Goal: Task Accomplishment & Management: Use online tool/utility

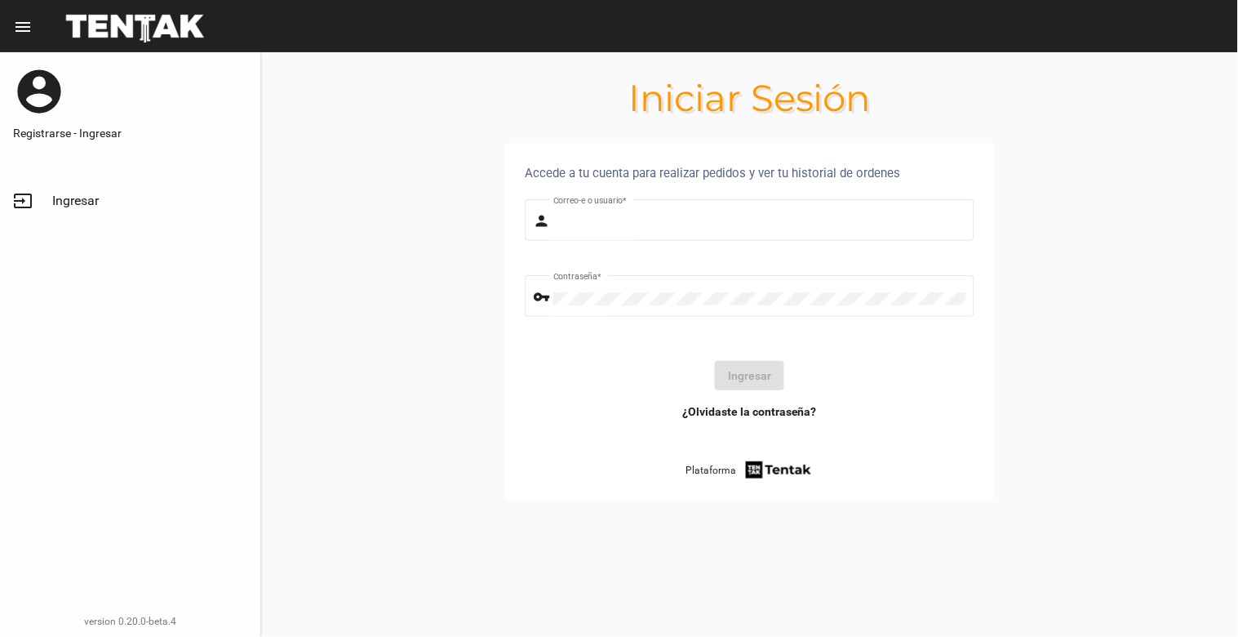
type input "[EMAIL_ADDRESS][DOMAIN_NAME]"
click at [74, 202] on span "Ingresar" at bounding box center [75, 201] width 47 height 16
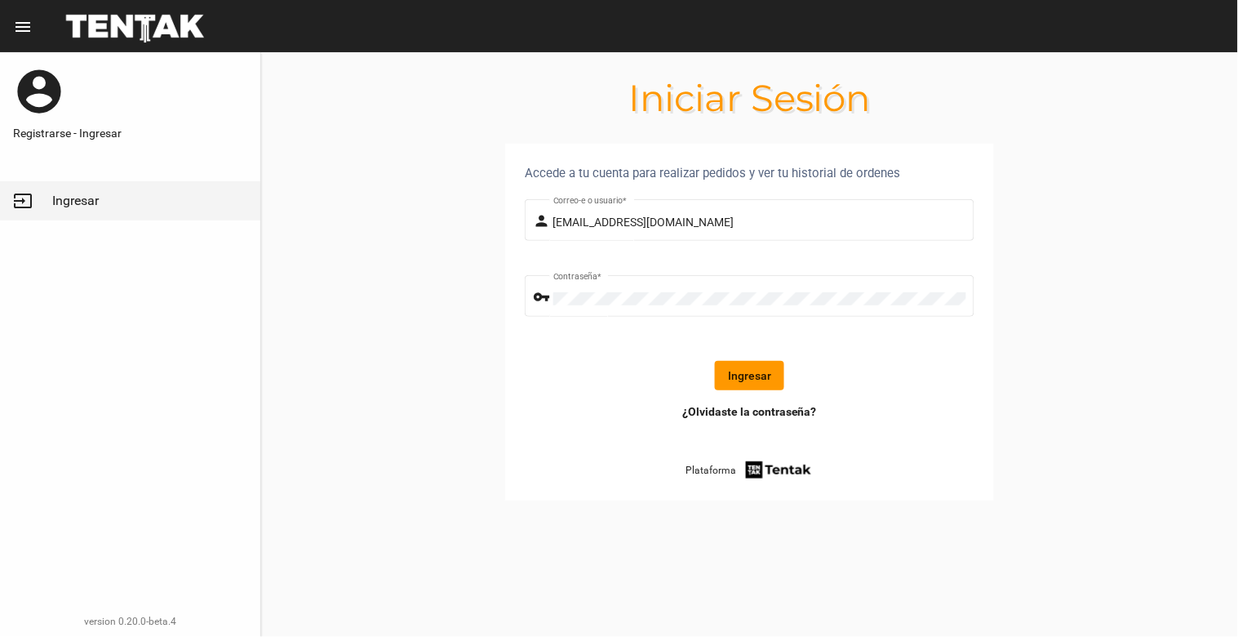
click at [756, 369] on button "Ingresar" at bounding box center [749, 375] width 69 height 29
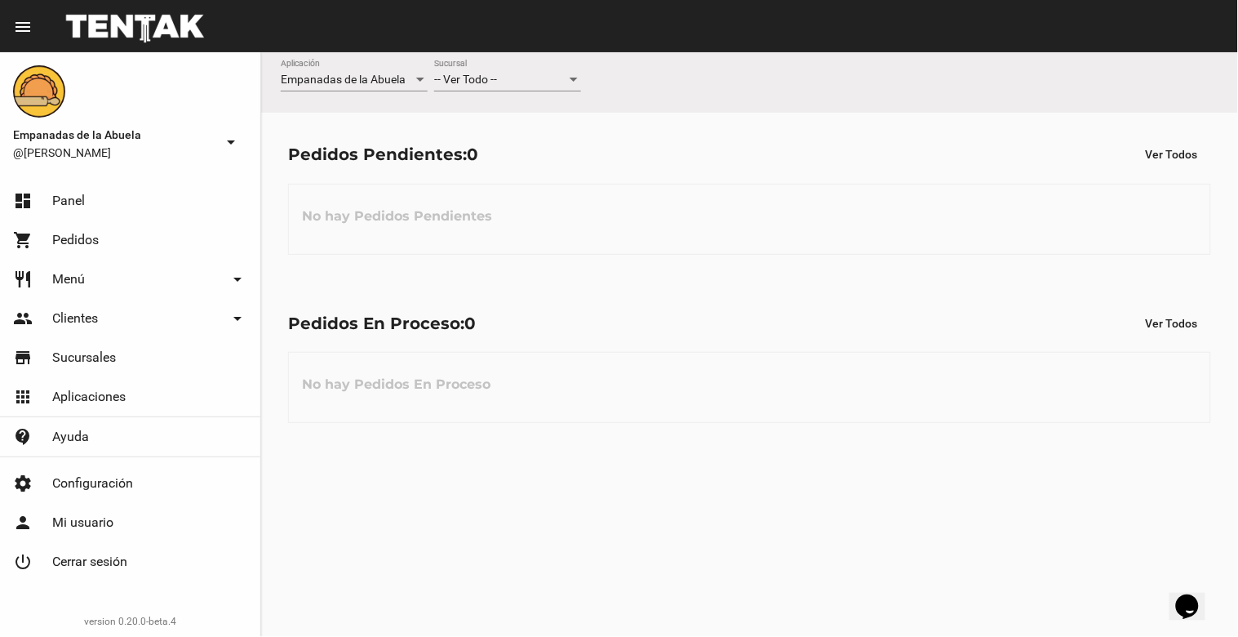
click at [521, 43] on mat-toolbar "menu Resumen" at bounding box center [619, 26] width 1238 height 52
click at [535, 70] on div "-- Ver Todo -- Sucursal" at bounding box center [507, 76] width 147 height 32
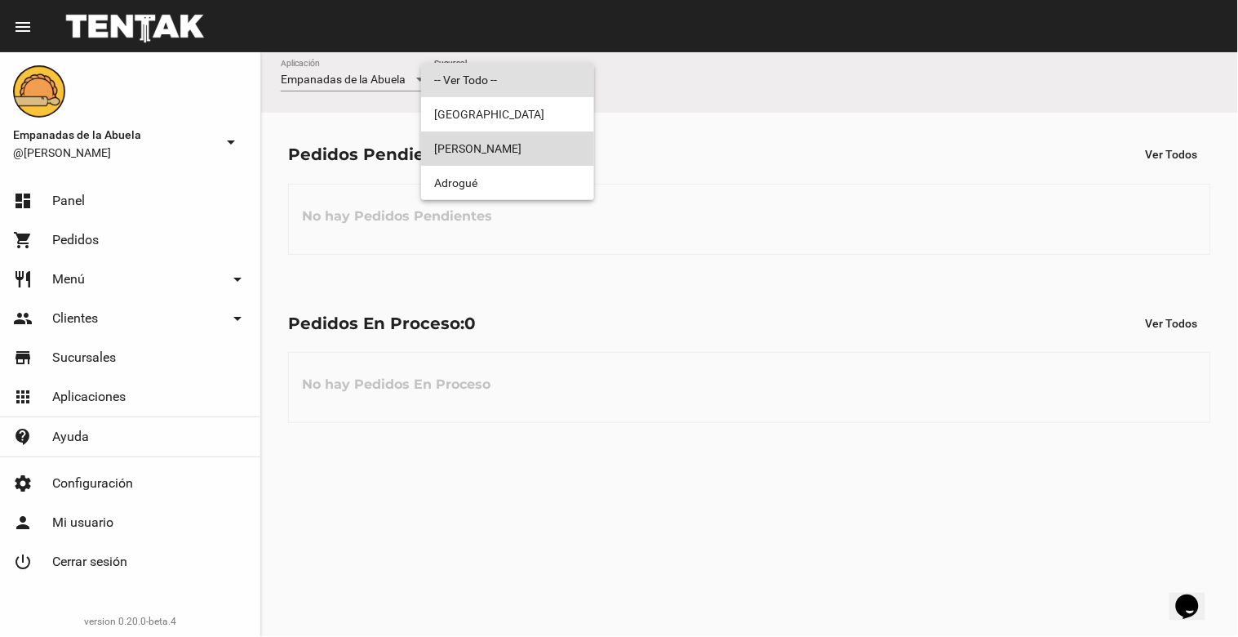
click at [532, 134] on span "[PERSON_NAME]" at bounding box center [507, 148] width 147 height 34
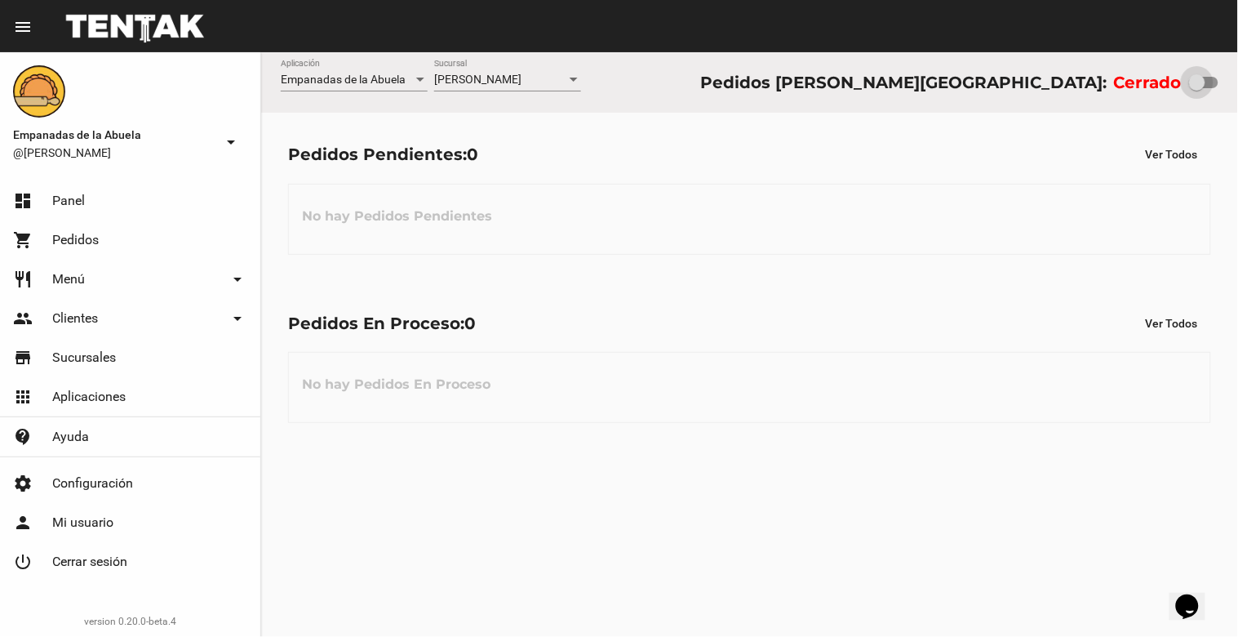
click at [1203, 78] on div at bounding box center [1197, 82] width 16 height 16
click at [1198, 88] on input "checkbox" at bounding box center [1197, 88] width 1 height 1
checkbox input "true"
click at [469, 78] on span "[PERSON_NAME]" at bounding box center [477, 79] width 87 height 13
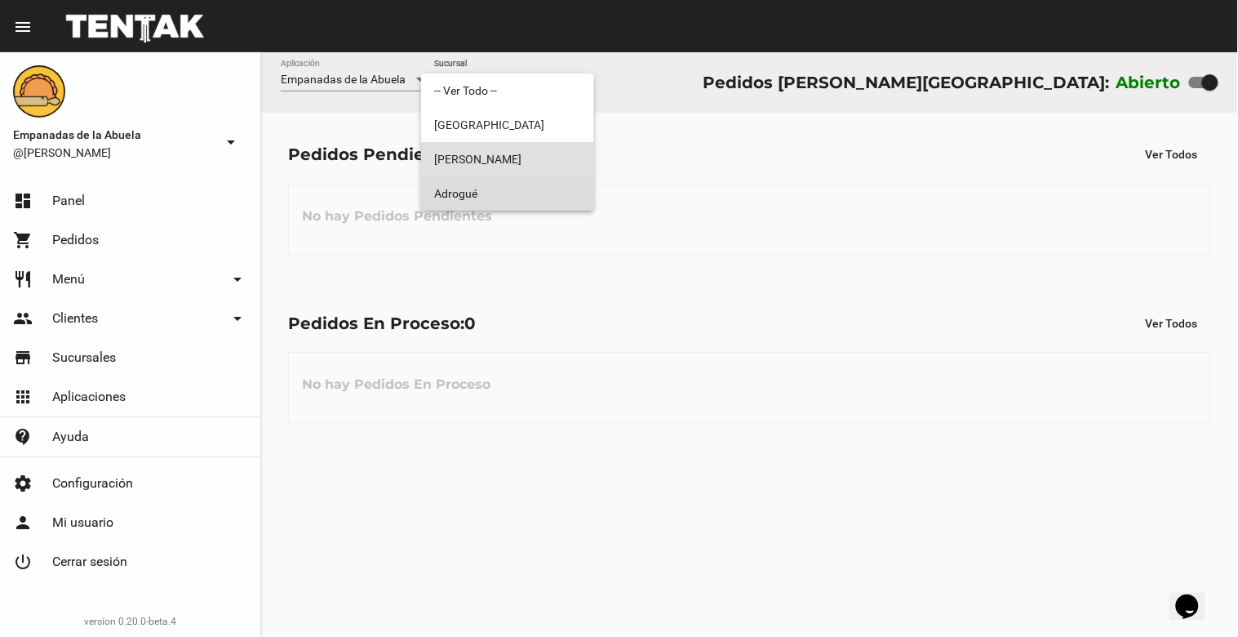
click at [455, 193] on span "Adrogué" at bounding box center [507, 193] width 147 height 34
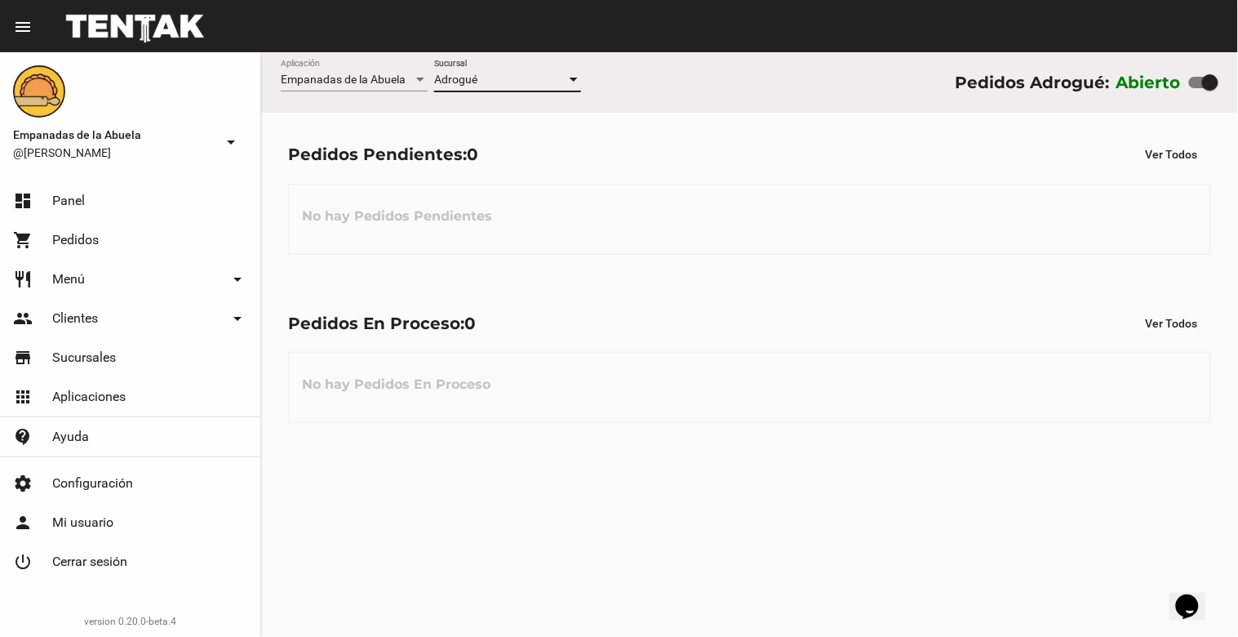
click at [513, 80] on div "Adrogué" at bounding box center [500, 79] width 132 height 13
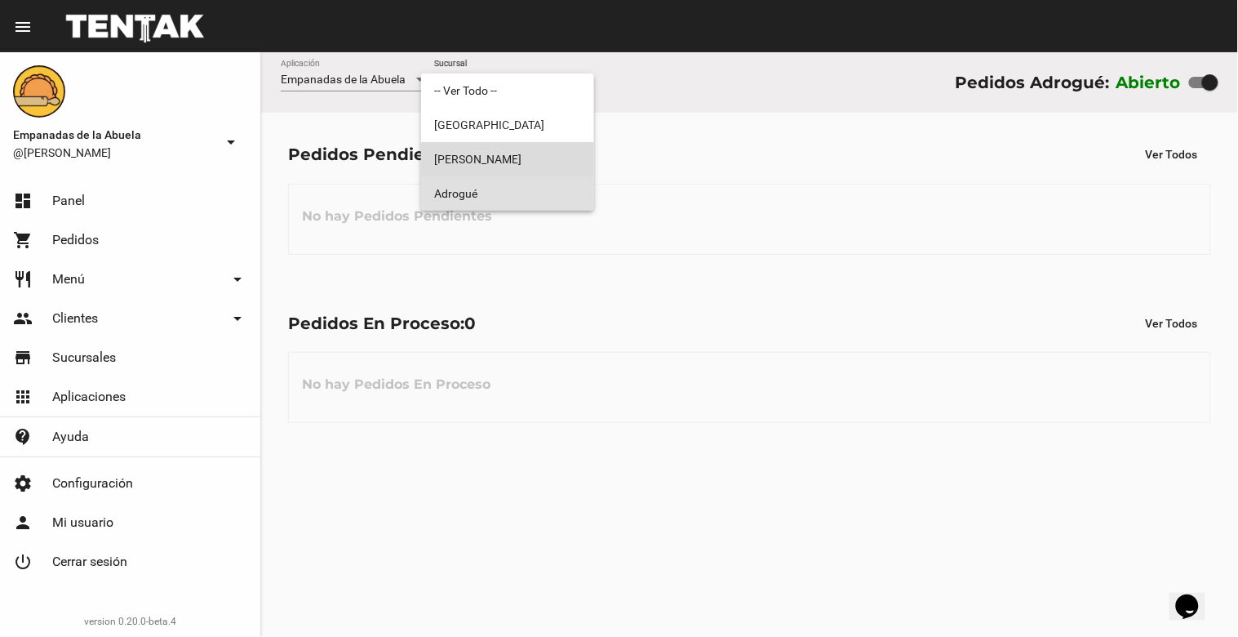
click at [460, 156] on span "[PERSON_NAME]" at bounding box center [507, 159] width 147 height 34
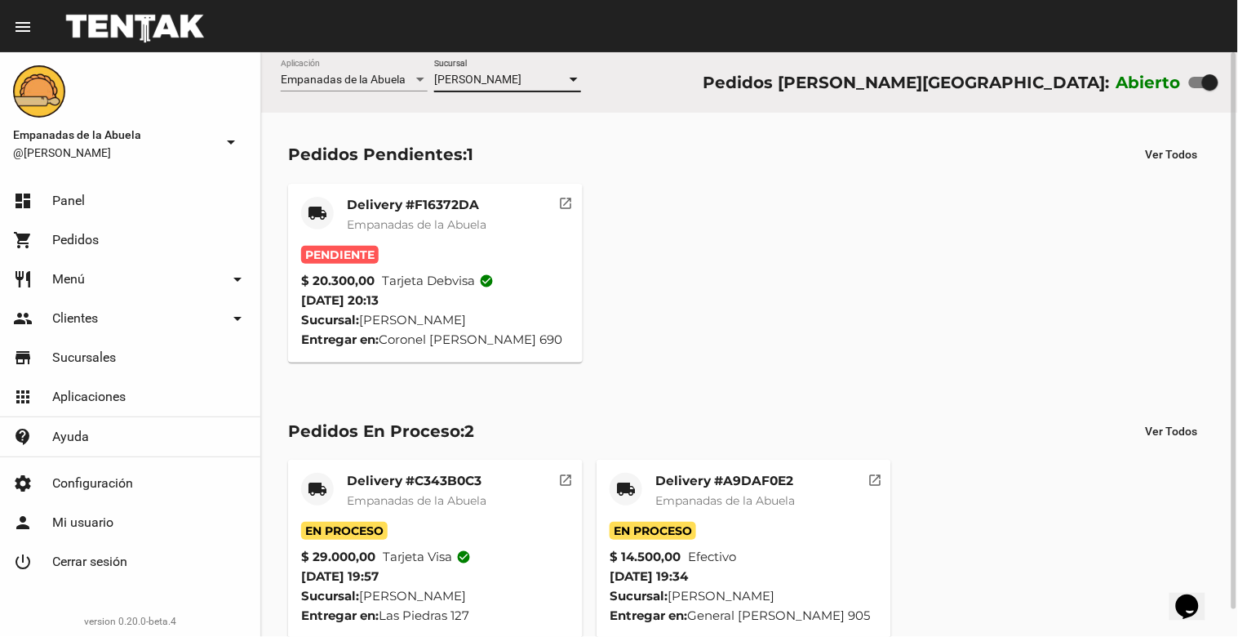
click at [380, 211] on mat-card-title "Delivery #F16372DA" at bounding box center [417, 205] width 140 height 16
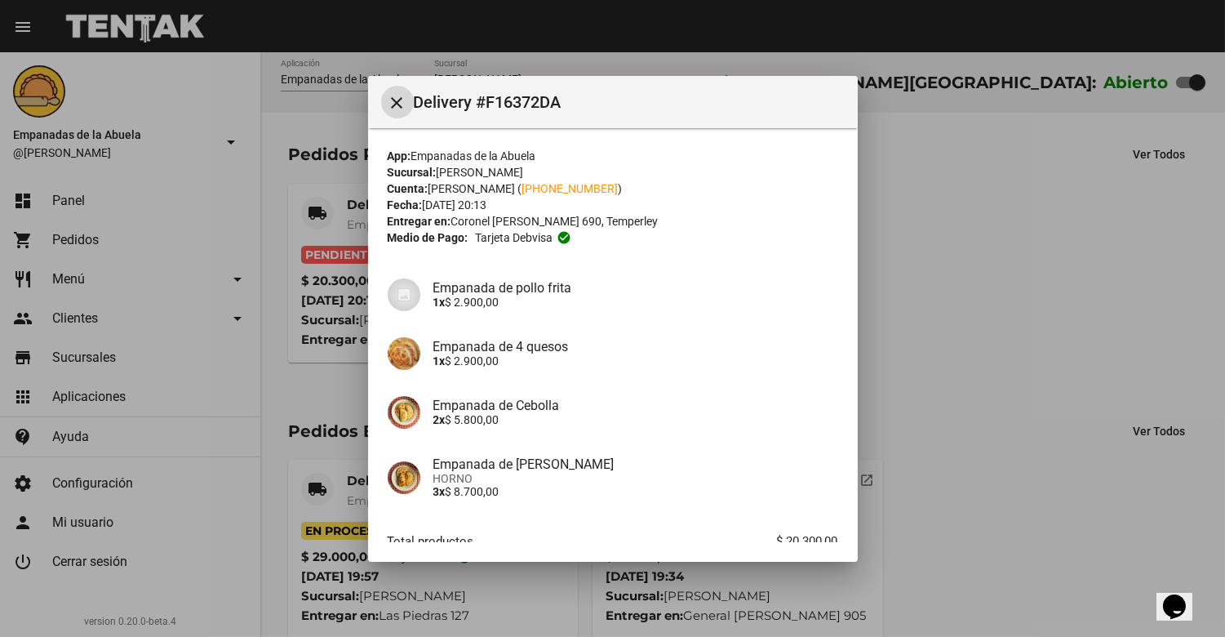
scroll to position [100, 0]
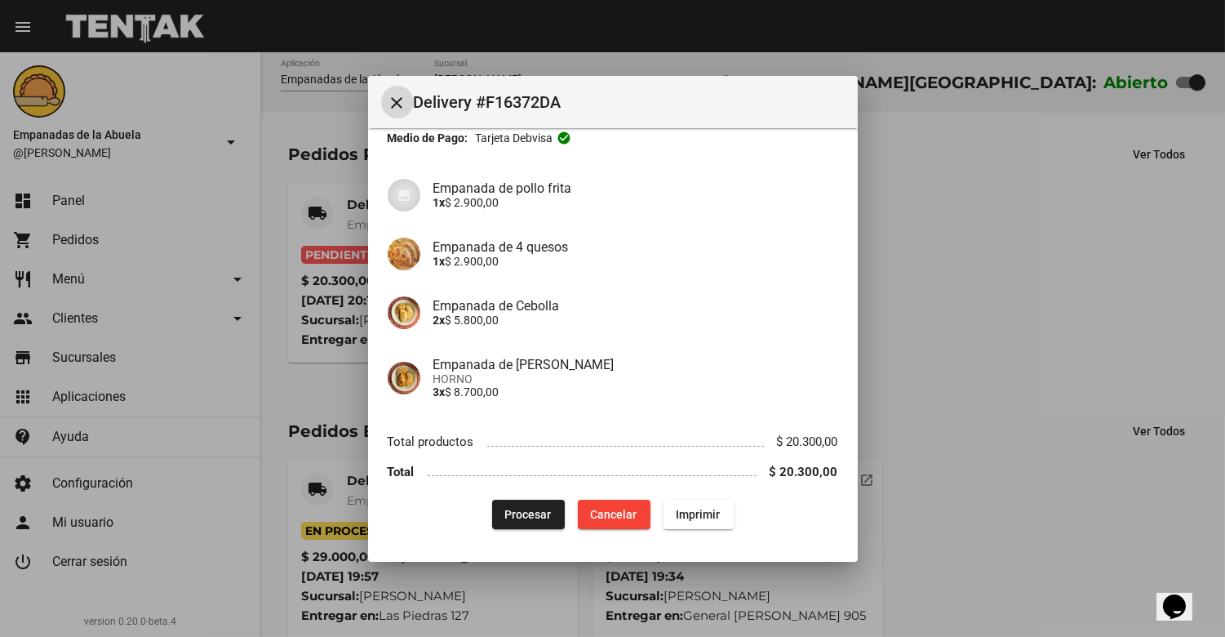
click at [527, 524] on button "Procesar" at bounding box center [528, 514] width 73 height 29
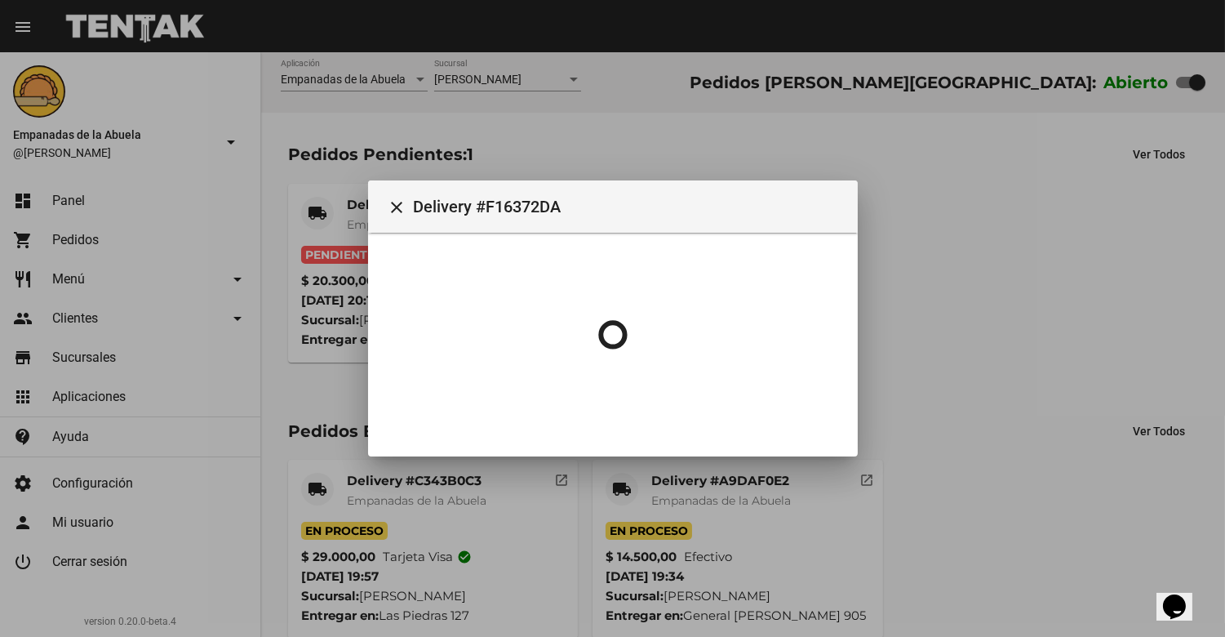
scroll to position [0, 0]
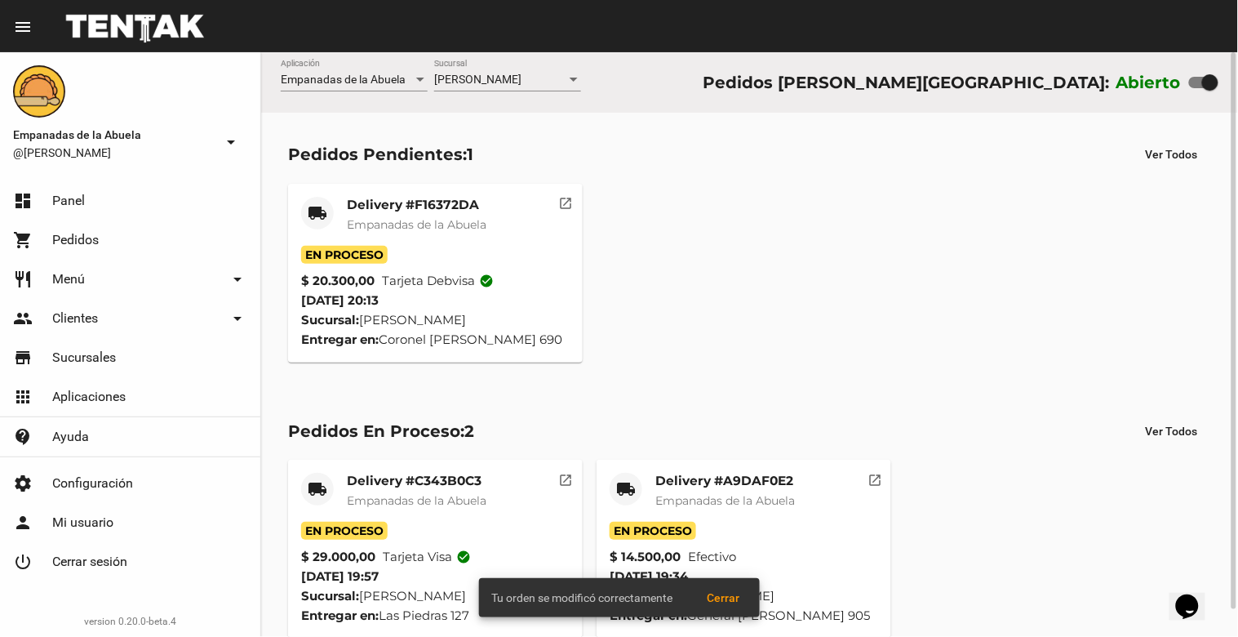
click at [389, 200] on mat-card-title "Delivery #F16372DA" at bounding box center [417, 205] width 140 height 16
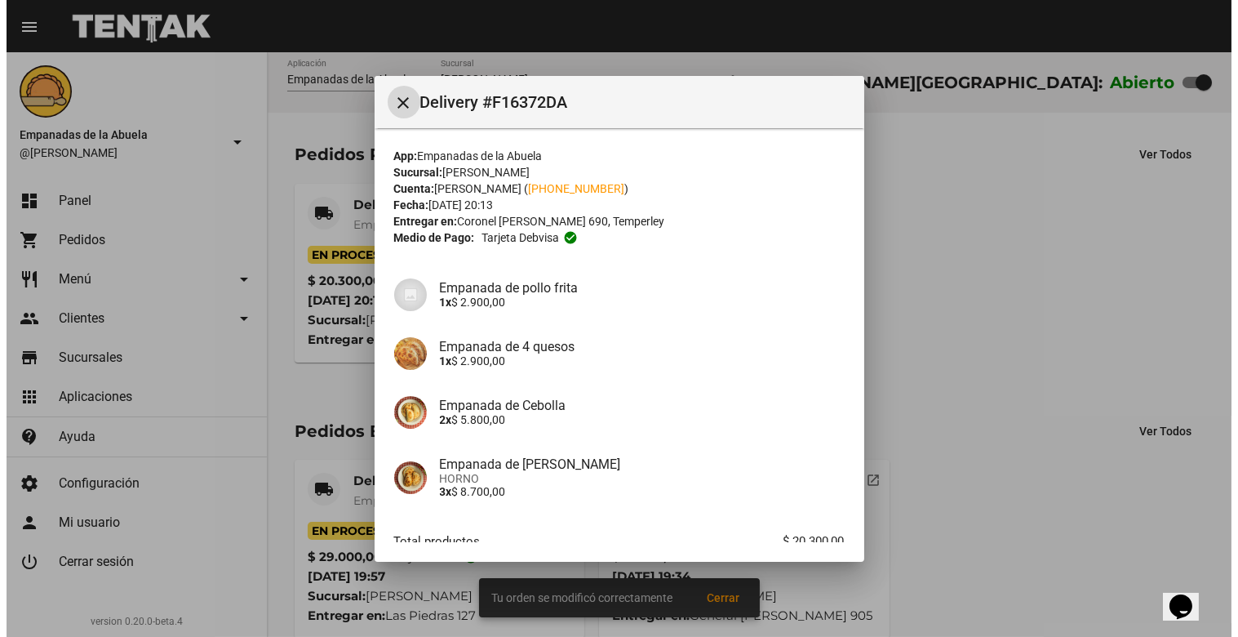
scroll to position [100, 0]
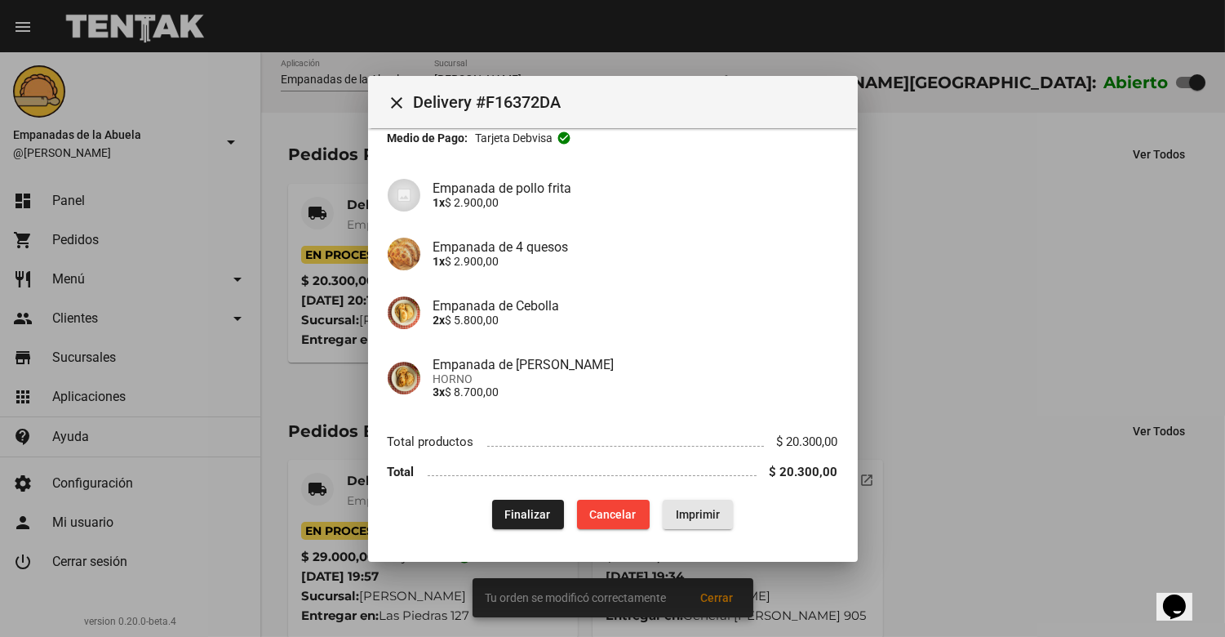
click at [676, 515] on span "Imprimir" at bounding box center [698, 514] width 44 height 13
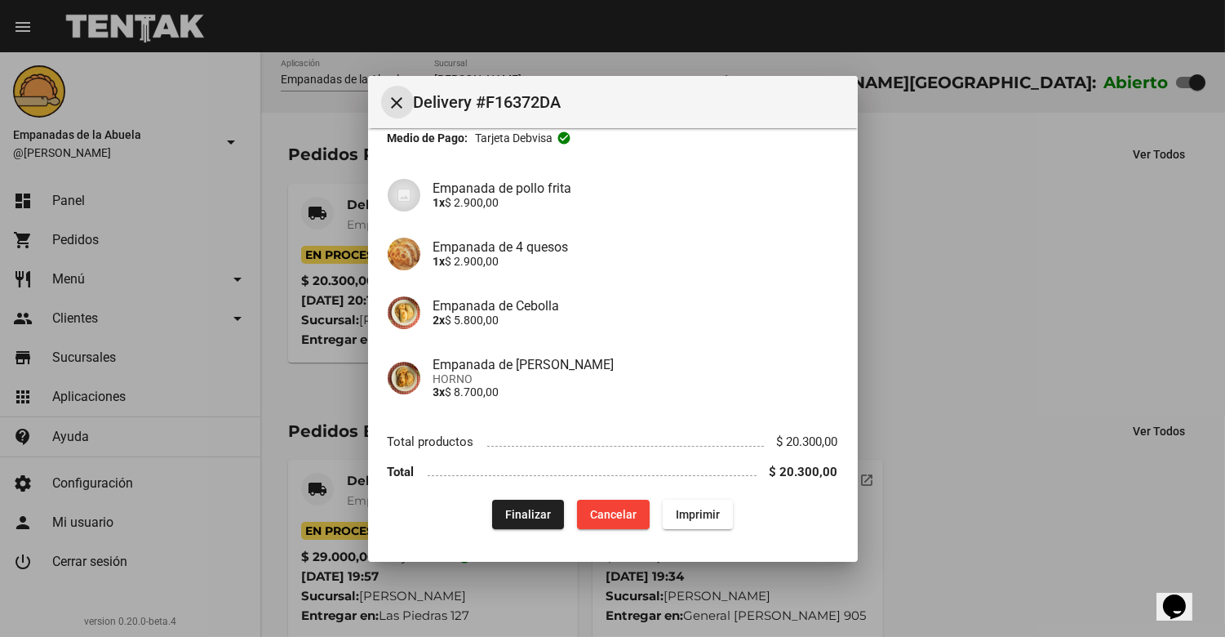
click at [409, 100] on button "close" at bounding box center [397, 102] width 33 height 33
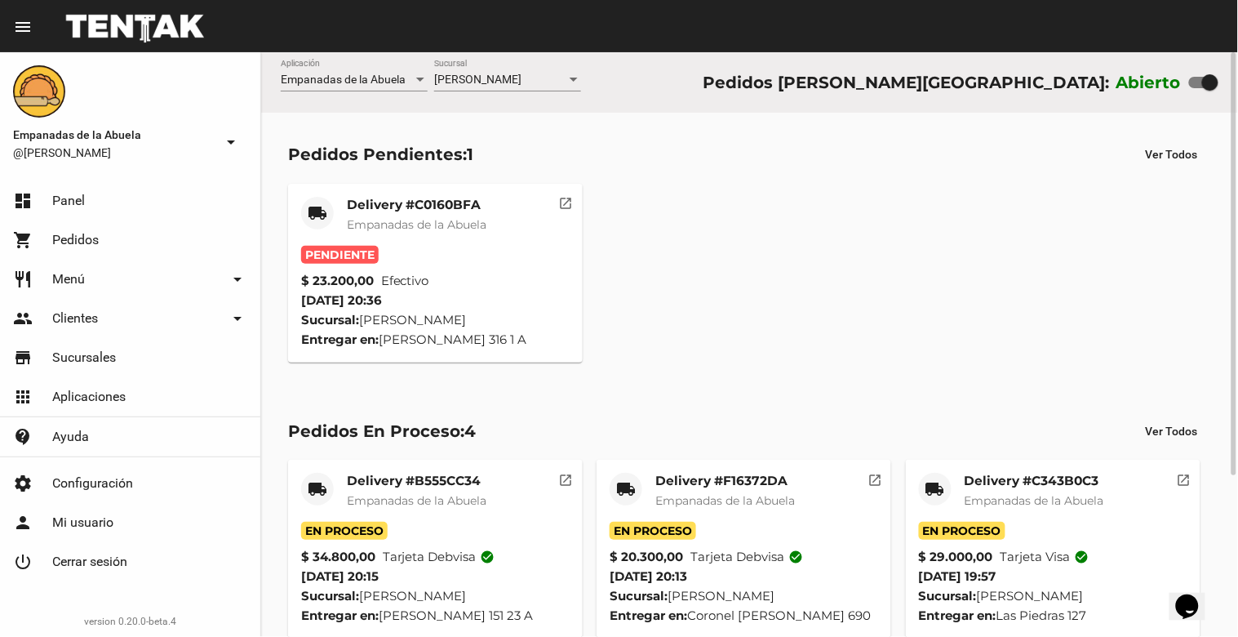
click at [419, 210] on mat-card-title "Delivery #C0160BFA" at bounding box center [417, 205] width 140 height 16
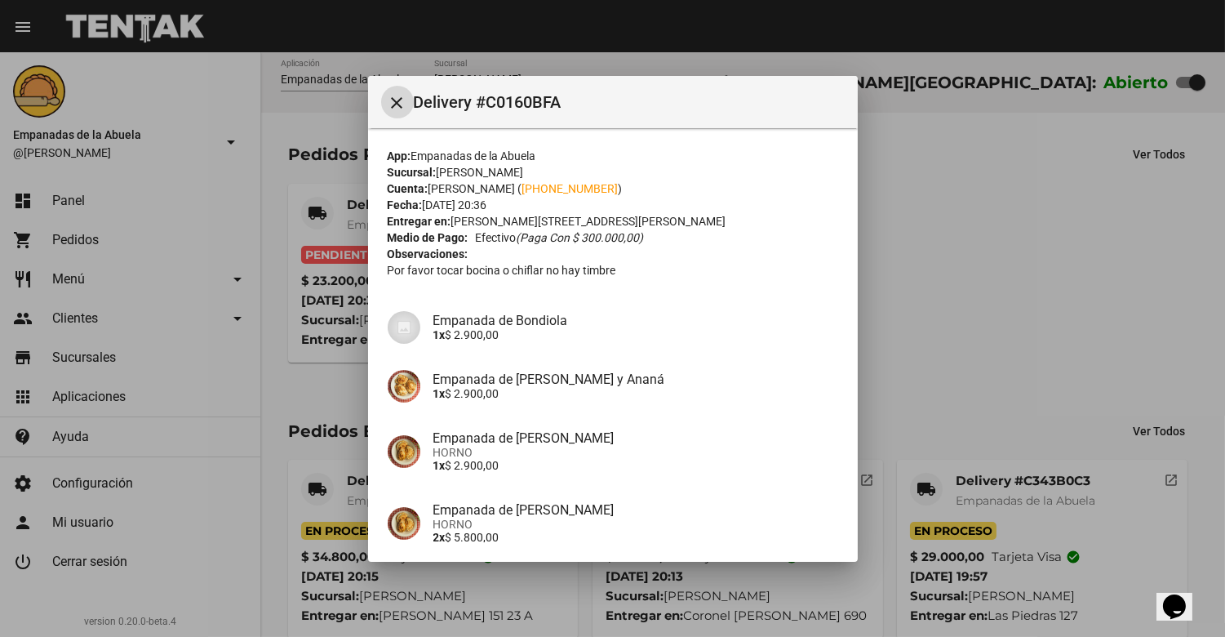
scroll to position [348, 0]
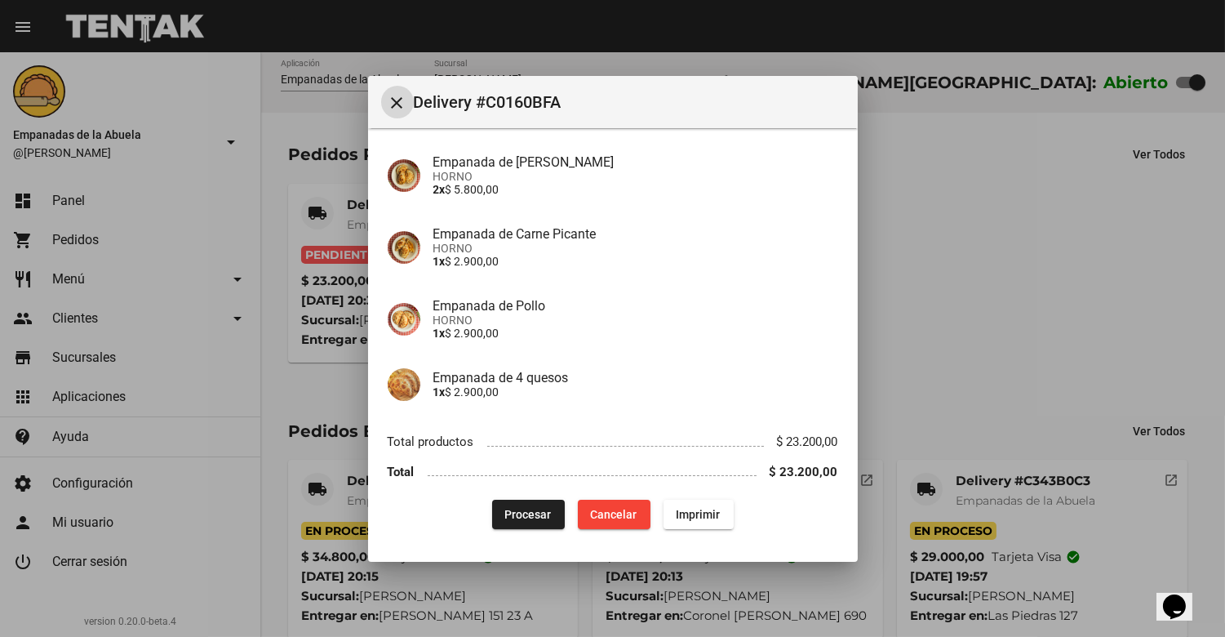
click at [518, 500] on button "Procesar" at bounding box center [528, 514] width 73 height 29
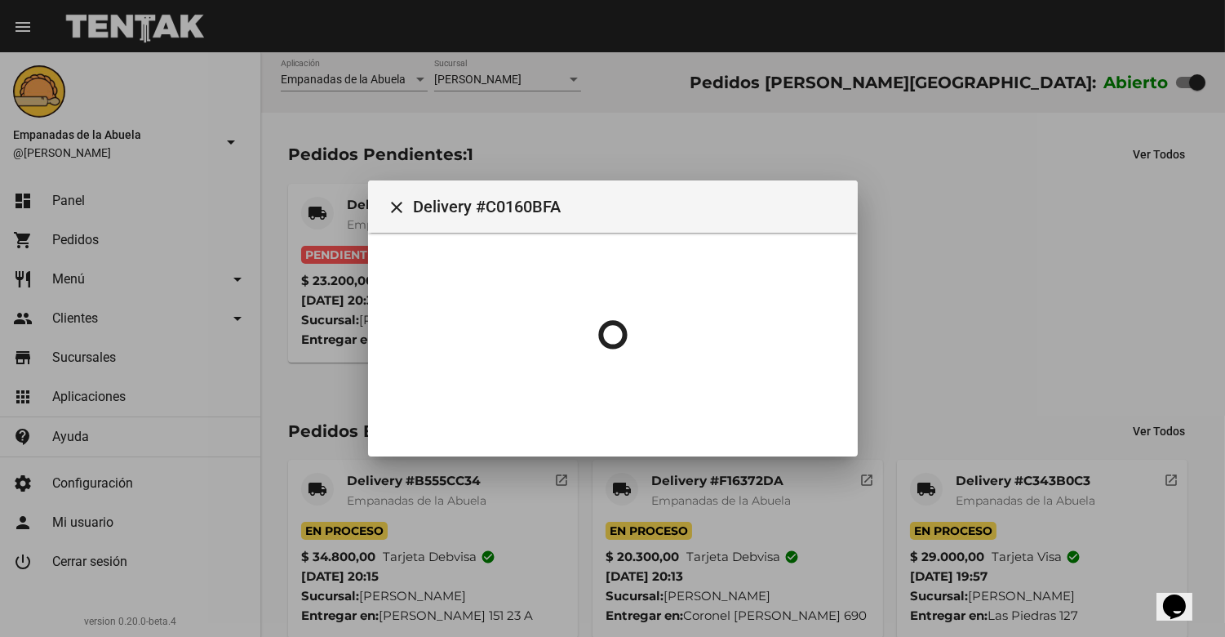
scroll to position [0, 0]
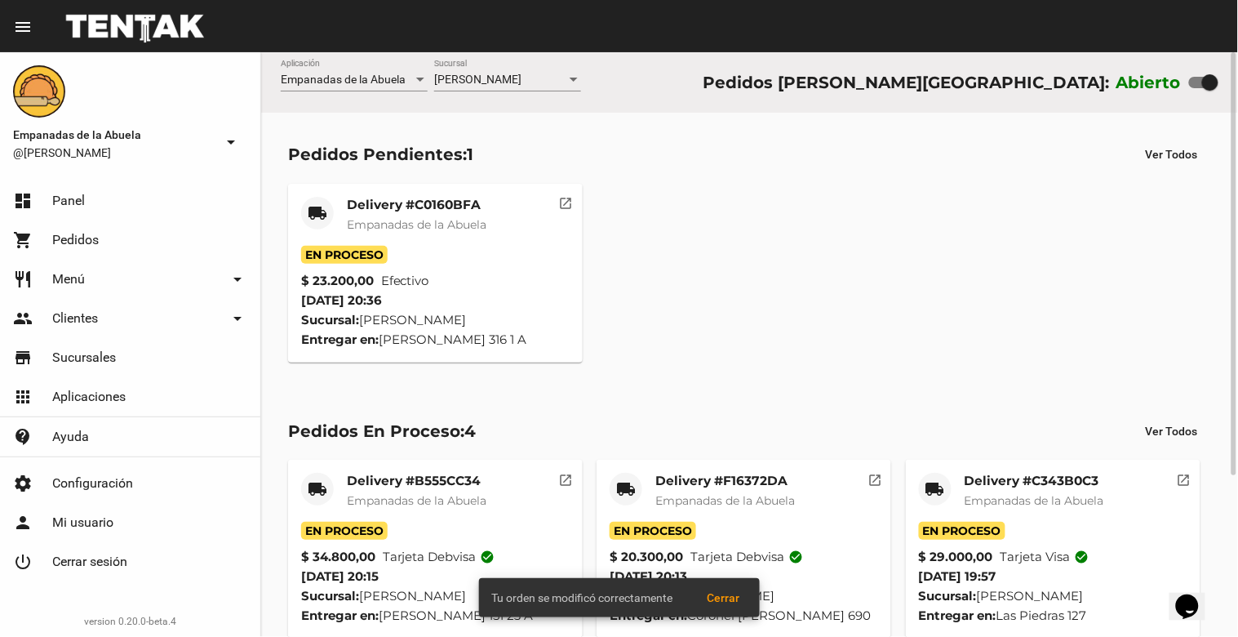
click at [390, 211] on mat-card-title "Delivery #C0160BFA" at bounding box center [417, 205] width 140 height 16
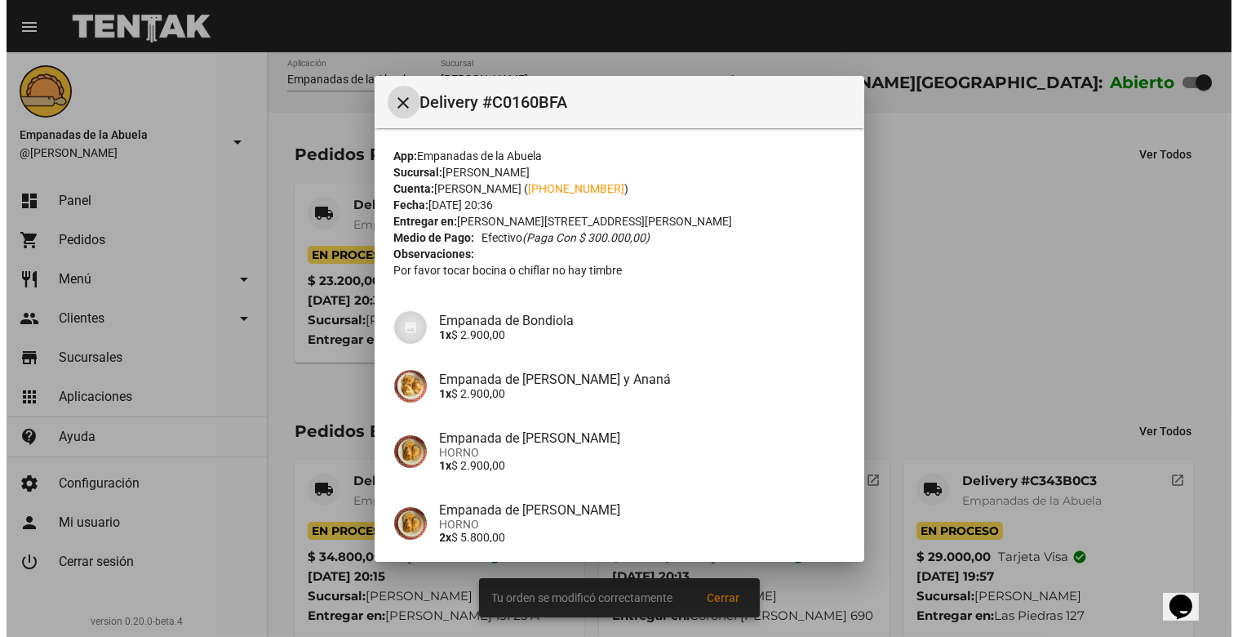
scroll to position [348, 0]
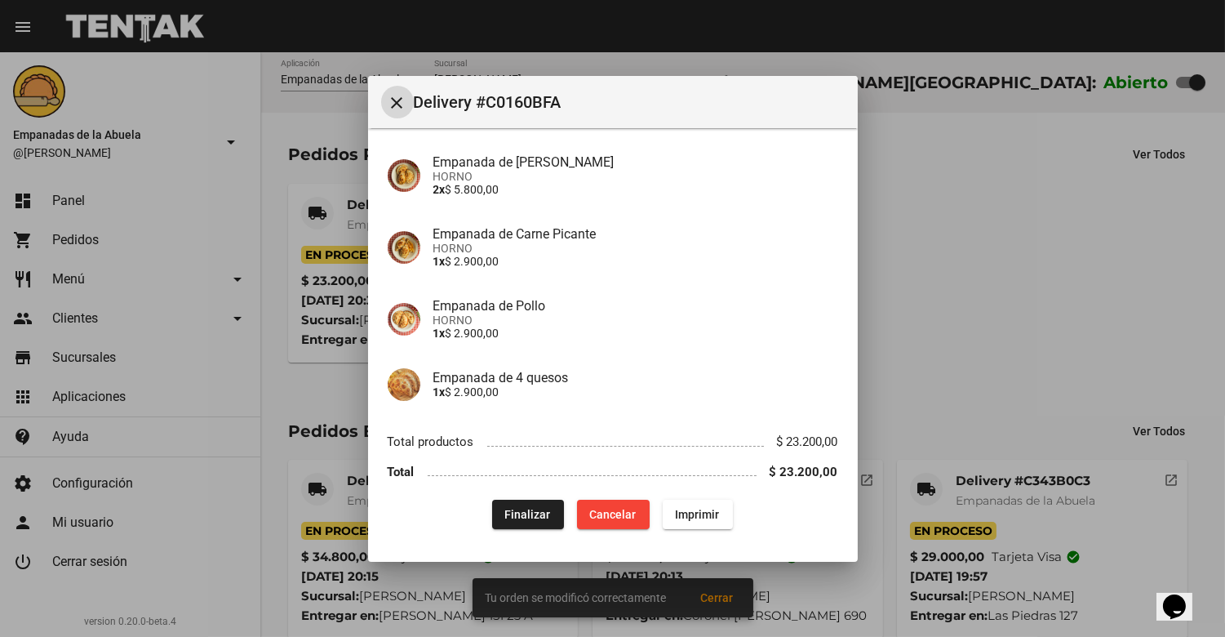
click at [694, 509] on span "Imprimir" at bounding box center [698, 514] width 44 height 13
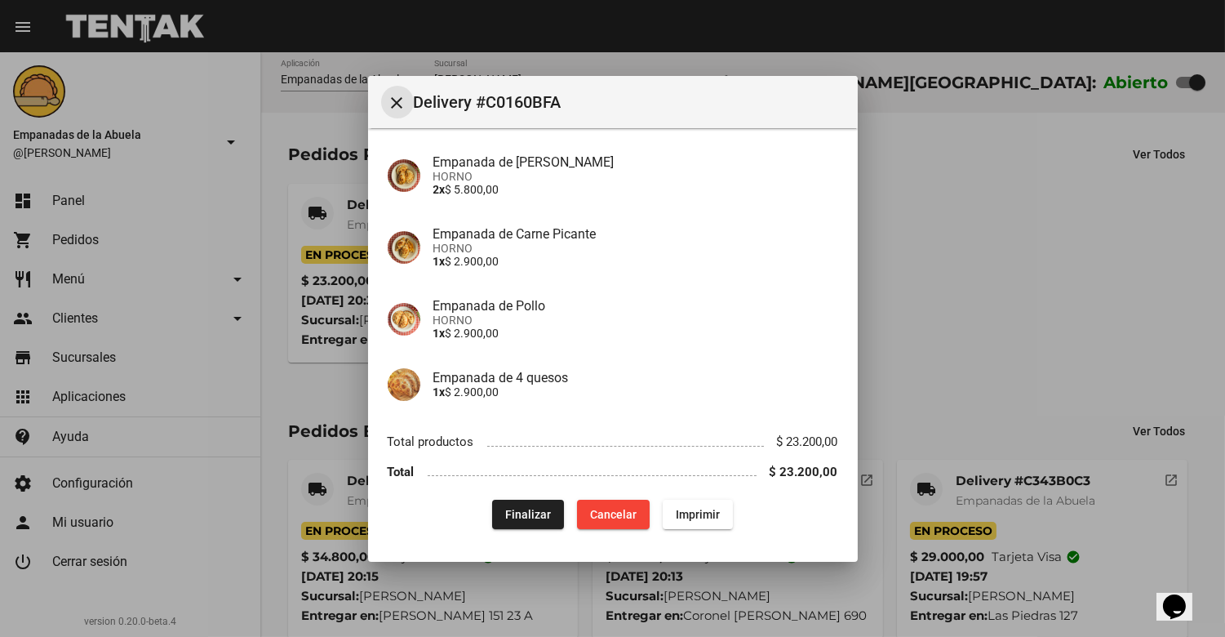
click at [386, 96] on button "close" at bounding box center [397, 102] width 33 height 33
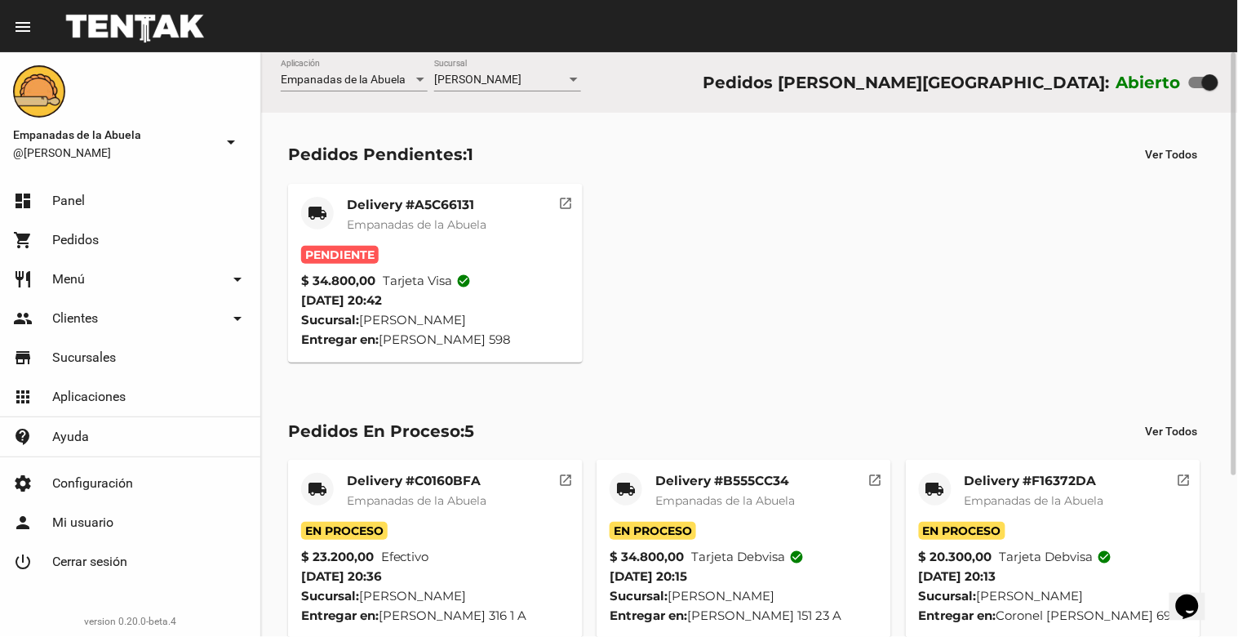
click at [404, 205] on mat-card-title "Delivery #A5C66131" at bounding box center [417, 205] width 140 height 16
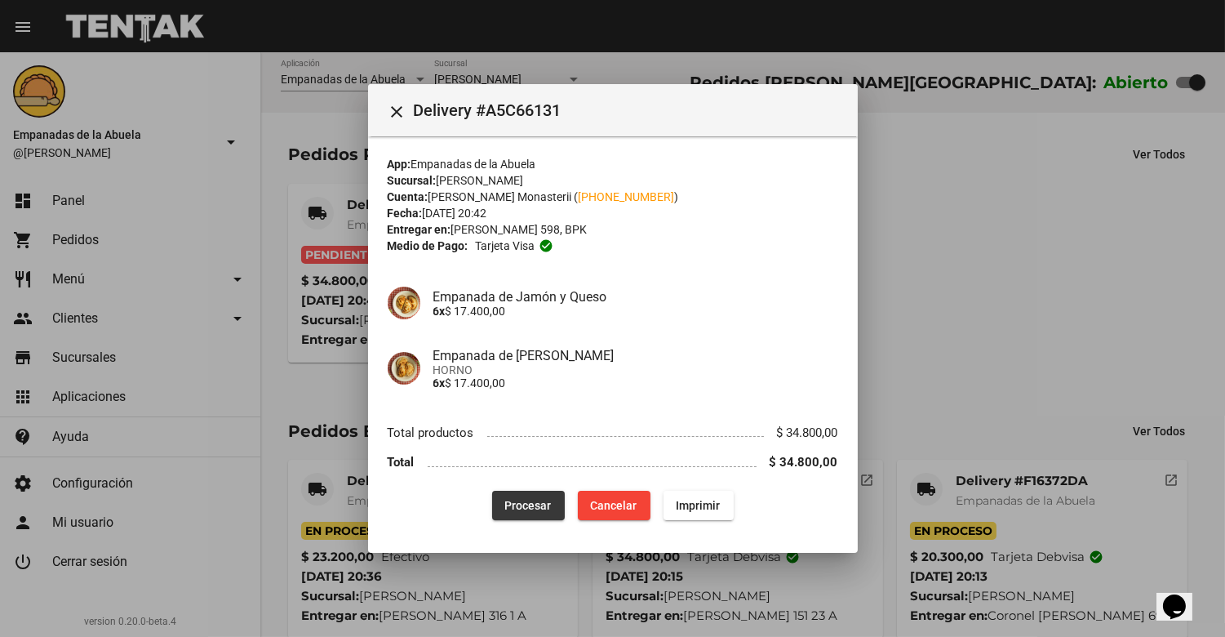
click at [522, 511] on button "Procesar" at bounding box center [528, 505] width 73 height 29
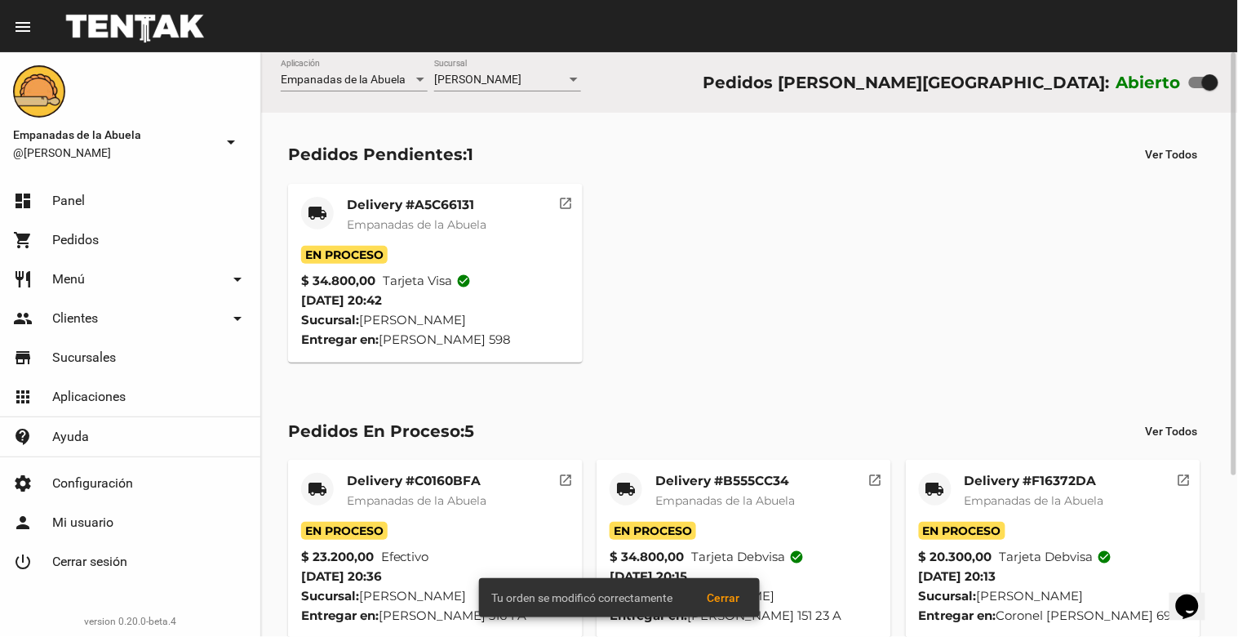
drag, startPoint x: 411, startPoint y: 266, endPoint x: 420, endPoint y: 225, distance: 41.6
click at [420, 225] on span "Empanadas de la Abuela" at bounding box center [417, 224] width 140 height 15
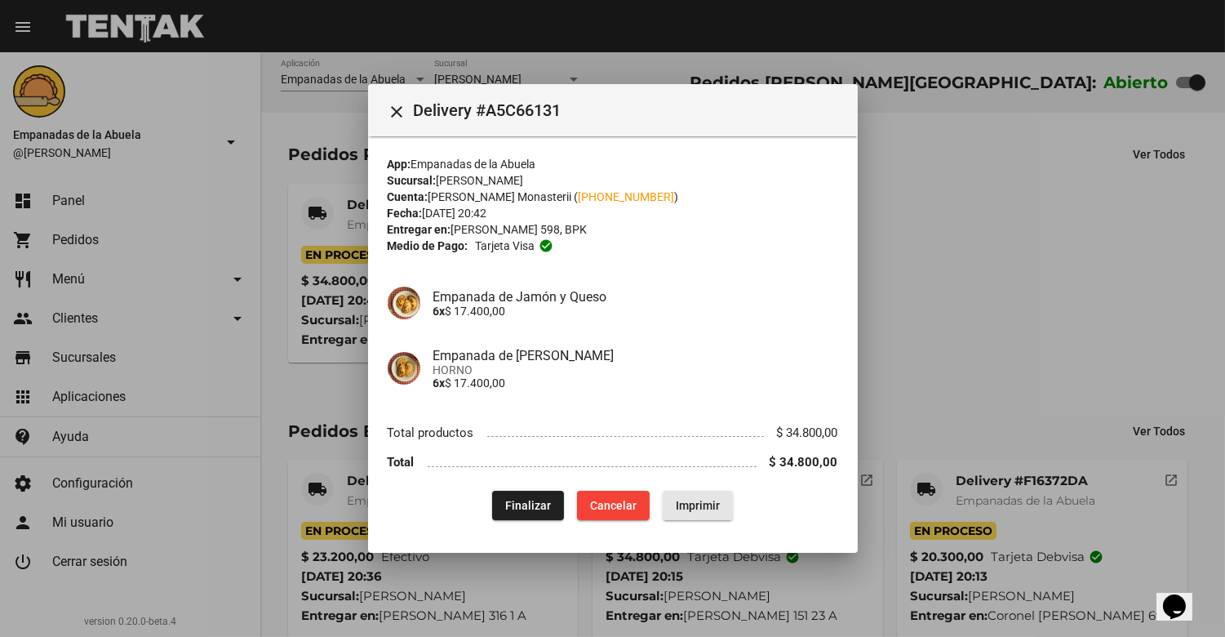
click at [702, 491] on button "Imprimir" at bounding box center [698, 505] width 70 height 29
click at [396, 108] on mat-icon "close" at bounding box center [398, 112] width 20 height 20
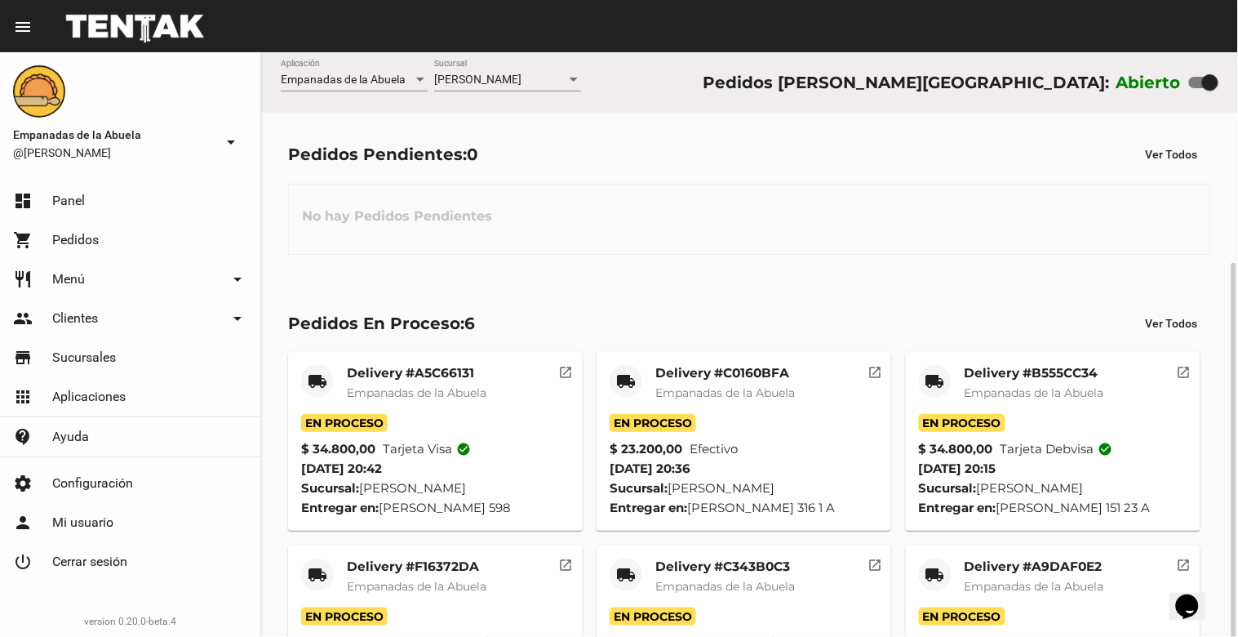
scroll to position [114, 0]
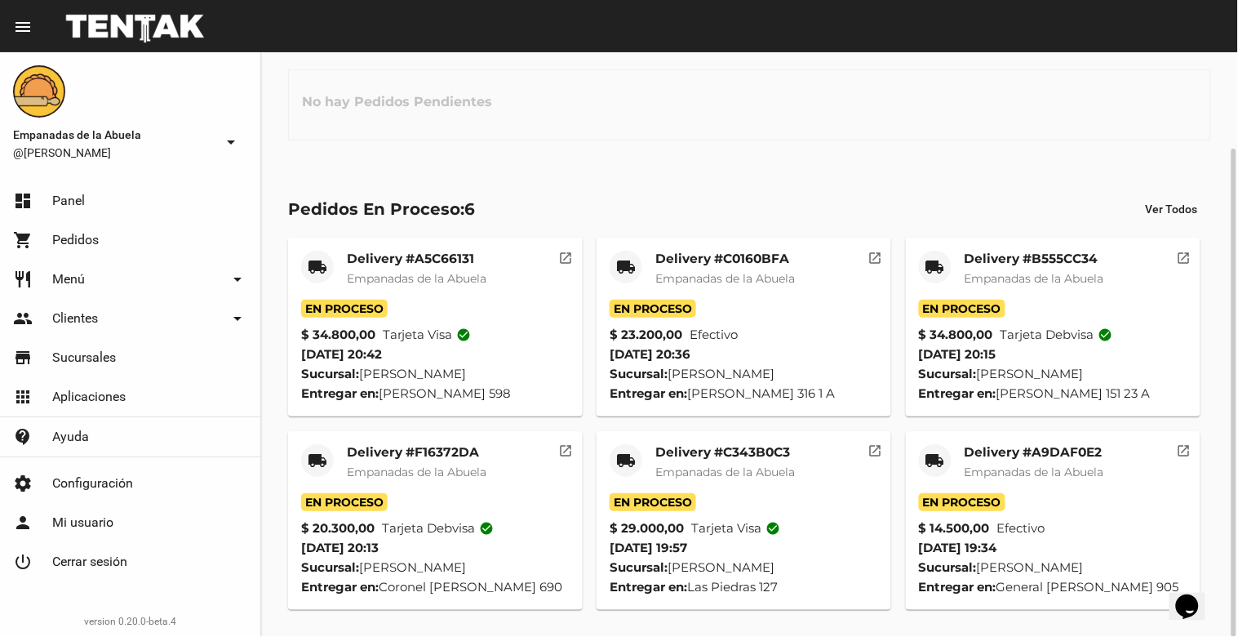
click at [1016, 460] on mat-card-title "Delivery #A9DAF0E2" at bounding box center [1035, 452] width 140 height 16
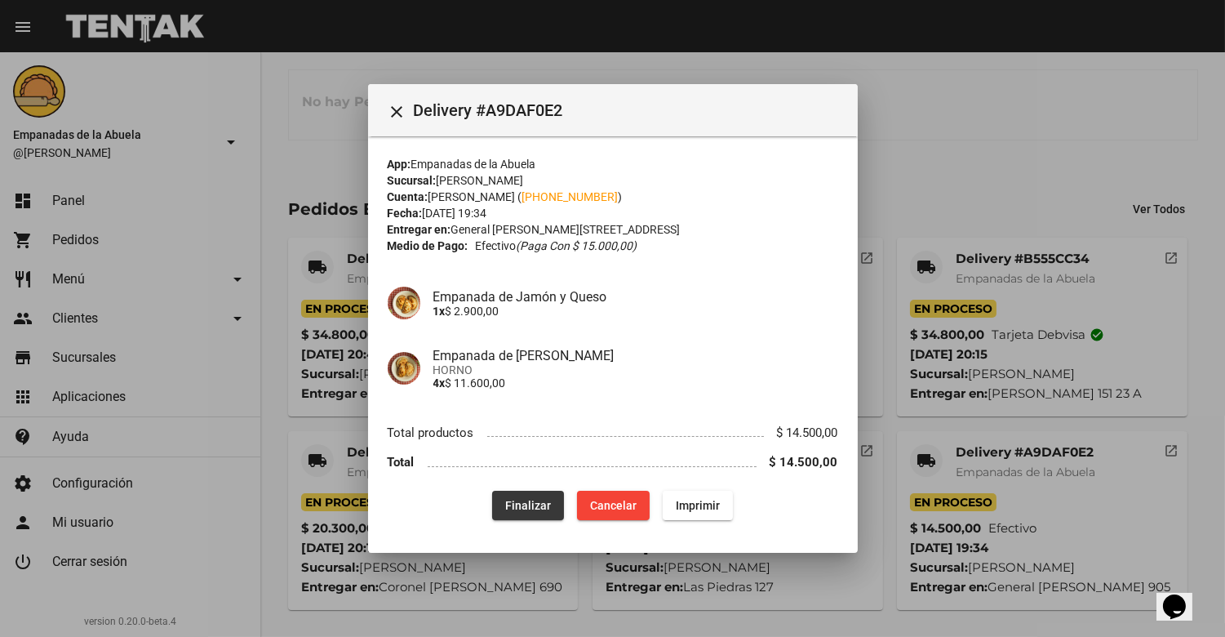
click at [527, 514] on button "Finalizar" at bounding box center [528, 505] width 72 height 29
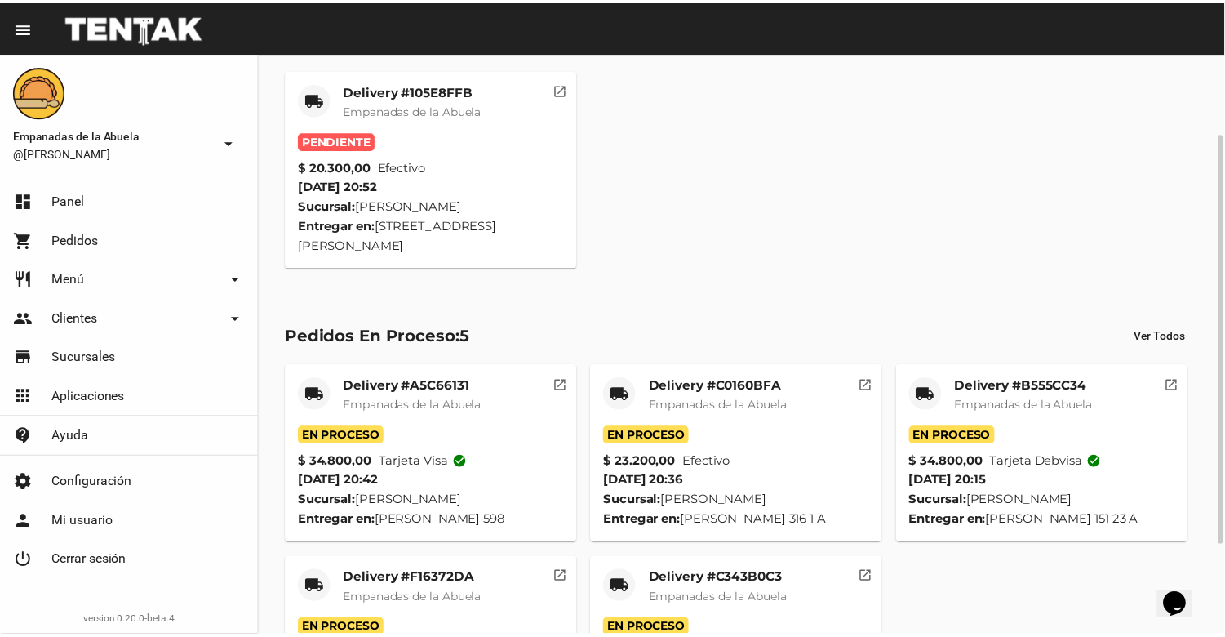
scroll to position [0, 0]
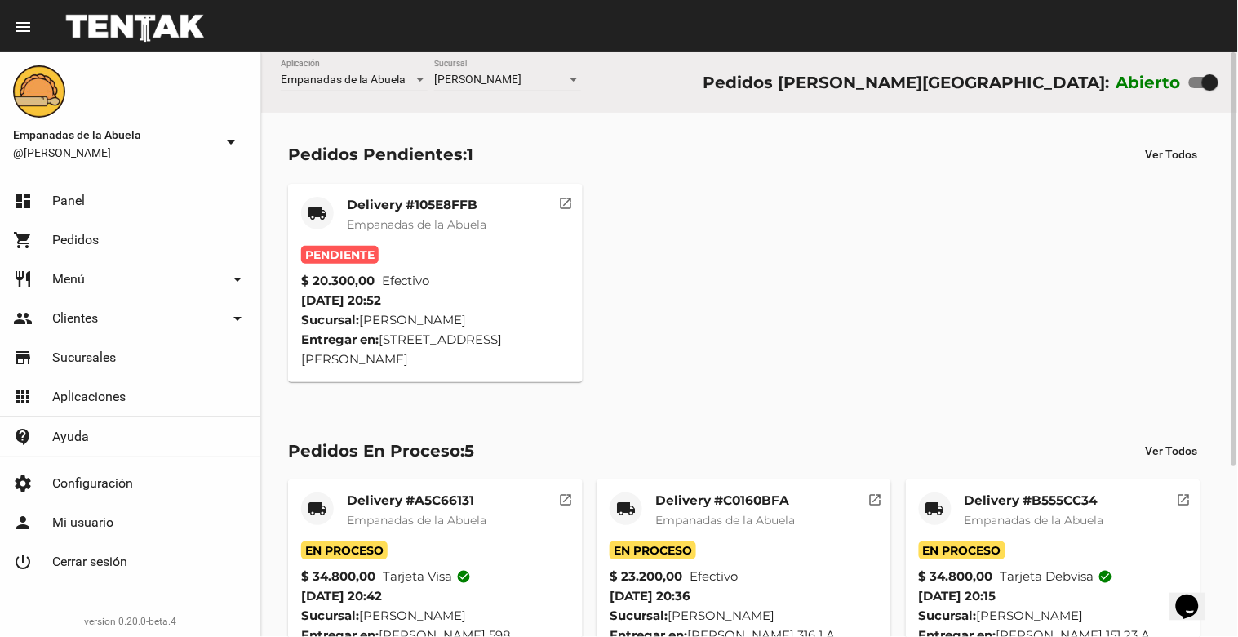
click at [411, 217] on span "Empanadas de la Abuela" at bounding box center [417, 224] width 140 height 15
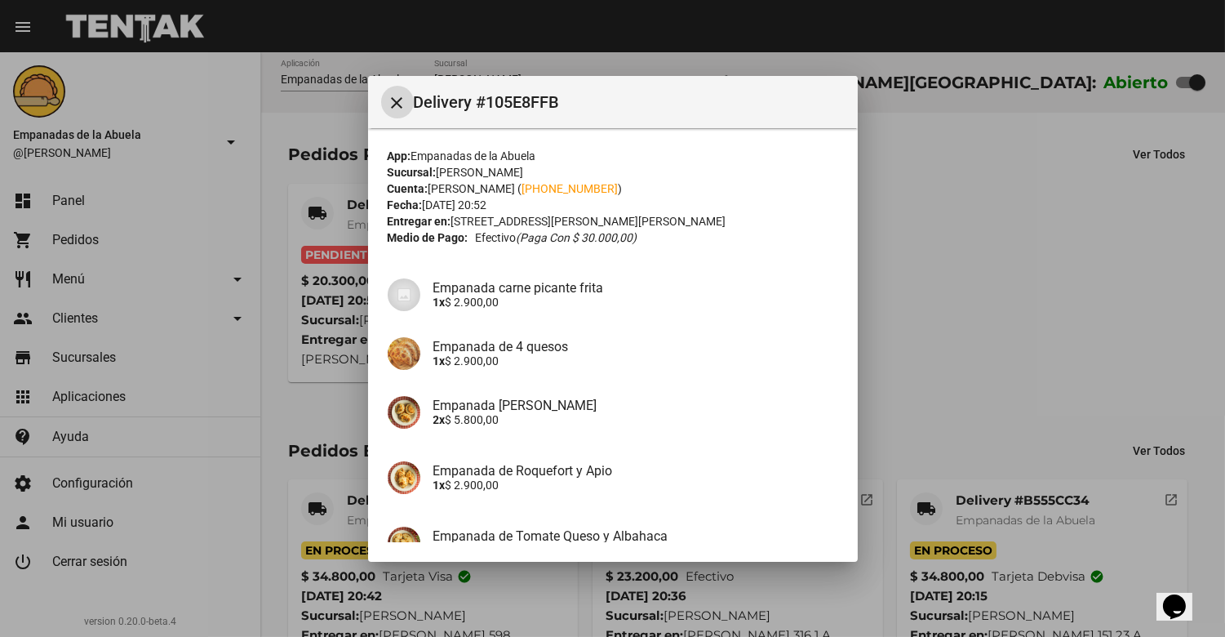
scroll to position [217, 0]
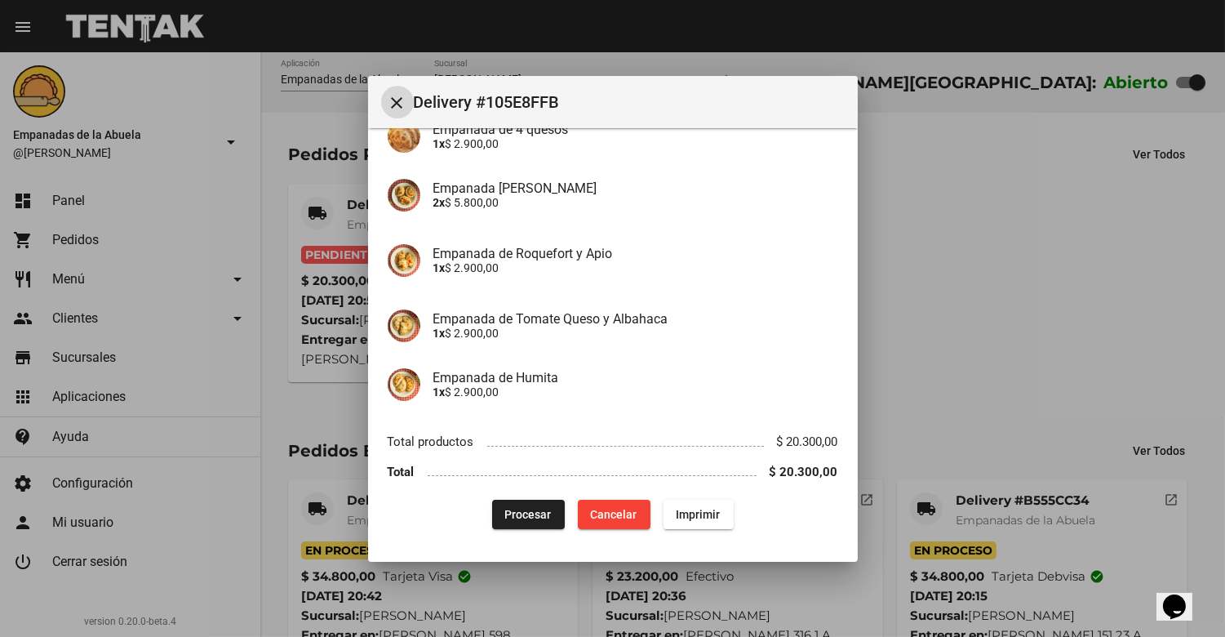
click at [509, 519] on span "Procesar" at bounding box center [528, 514] width 47 height 13
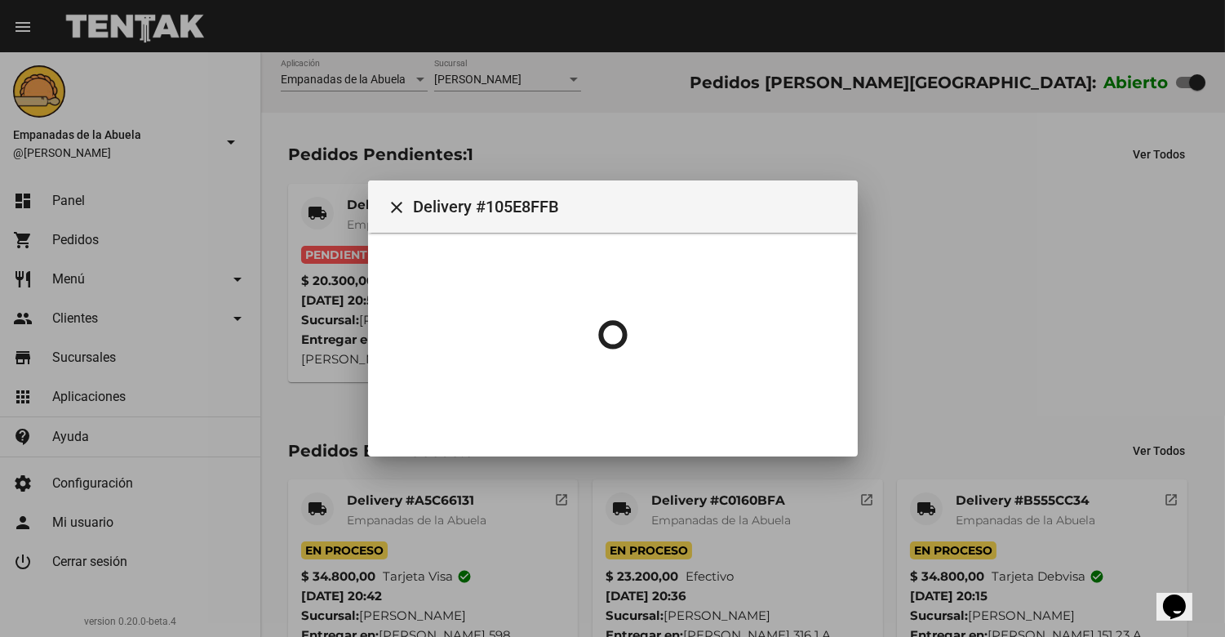
scroll to position [0, 0]
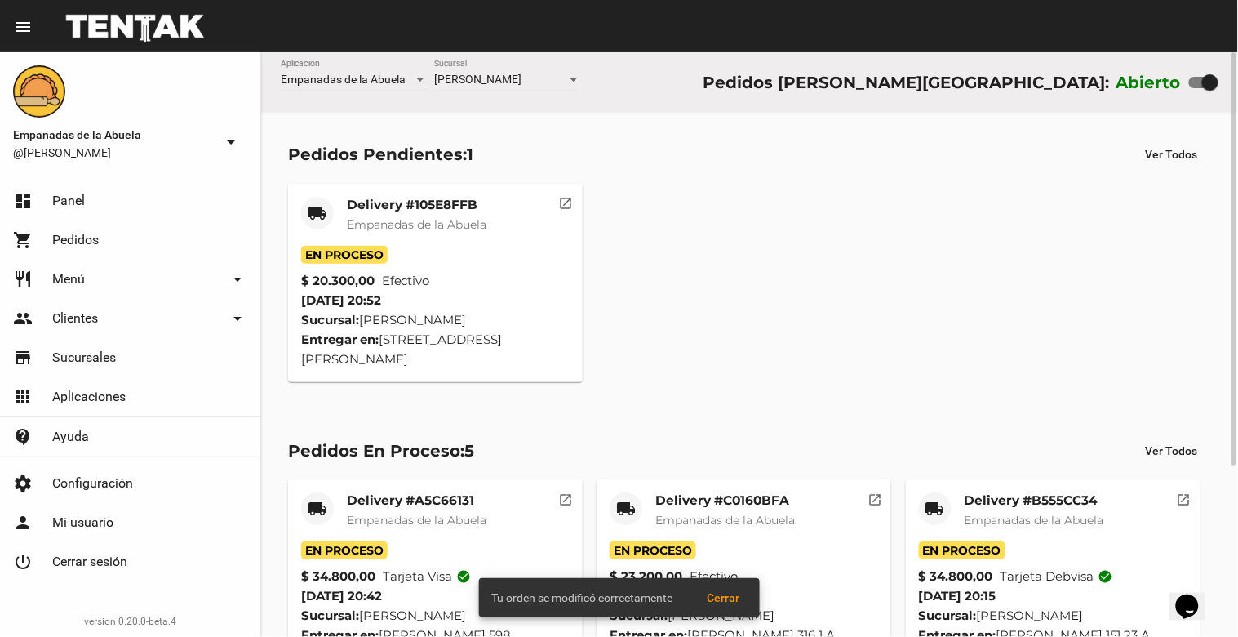
click at [429, 198] on mat-card-title "Delivery #105E8FFB" at bounding box center [417, 205] width 140 height 16
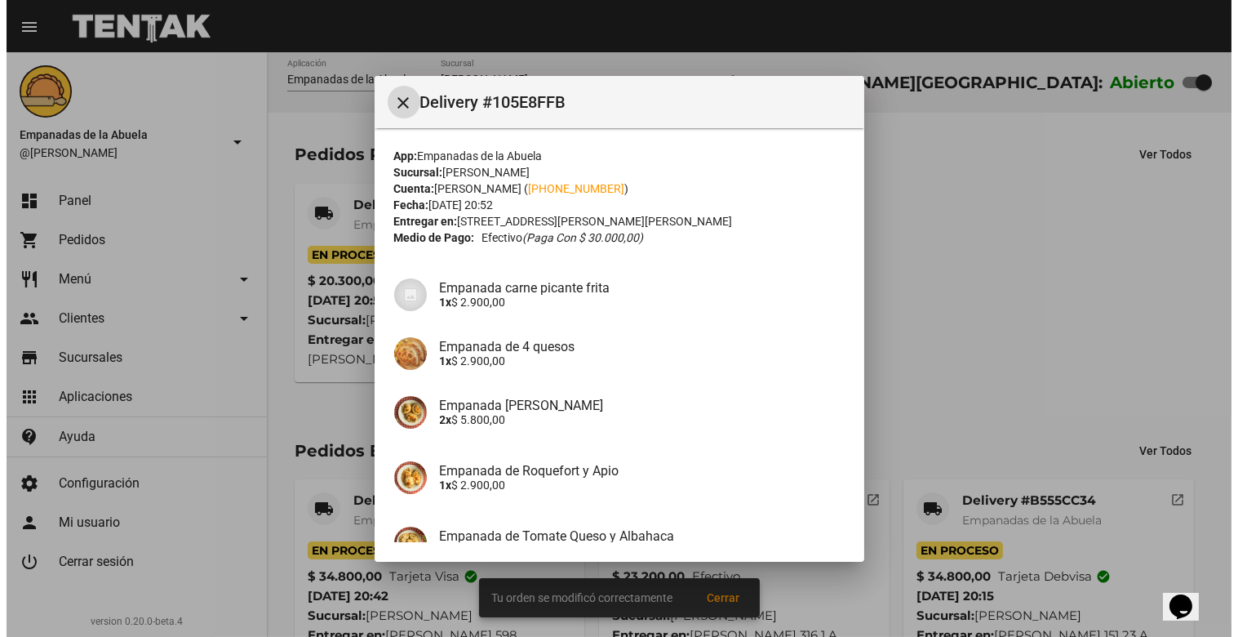
scroll to position [217, 0]
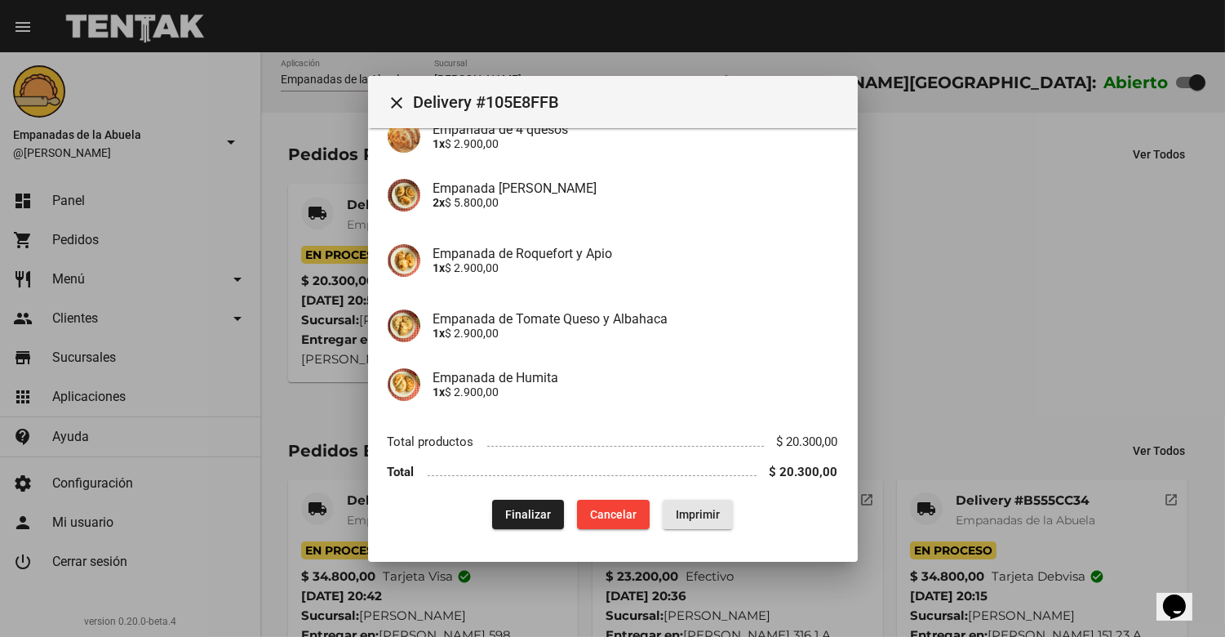
click at [696, 515] on span "Imprimir" at bounding box center [698, 514] width 44 height 13
click at [398, 109] on mat-icon "close" at bounding box center [398, 103] width 20 height 20
